Goal: Use online tool/utility: Utilize a website feature to perform a specific function

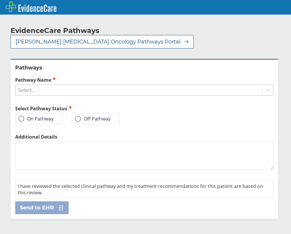
click at [79, 85] on div "Select..." at bounding box center [138, 90] width 247 height 10
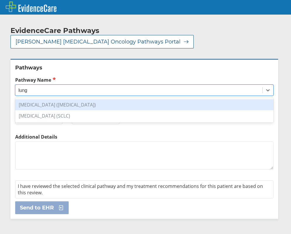
click at [89, 99] on div "[MEDICAL_DATA] ([MEDICAL_DATA])" at bounding box center [144, 104] width 258 height 11
type input "lung"
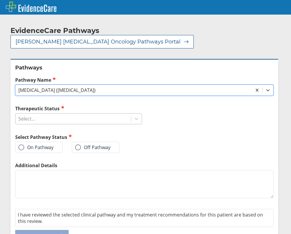
click at [112, 114] on div "Select..." at bounding box center [72, 119] width 115 height 10
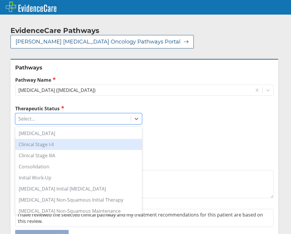
click at [75, 139] on div "Clinical Stage I-II" at bounding box center [78, 144] width 127 height 11
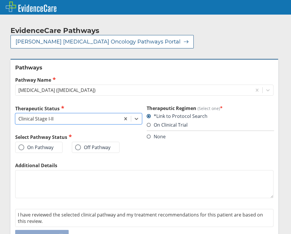
click at [47, 145] on label "On Pathway" at bounding box center [35, 148] width 35 height 6
click at [0, 0] on input "On Pathway" at bounding box center [0, 0] width 0 height 0
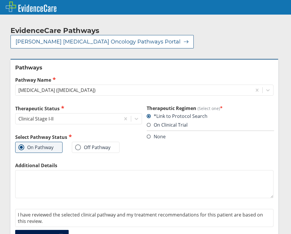
click at [41, 233] on span "Send to EHR" at bounding box center [37, 236] width 34 height 7
